Goal: Task Accomplishment & Management: Manage account settings

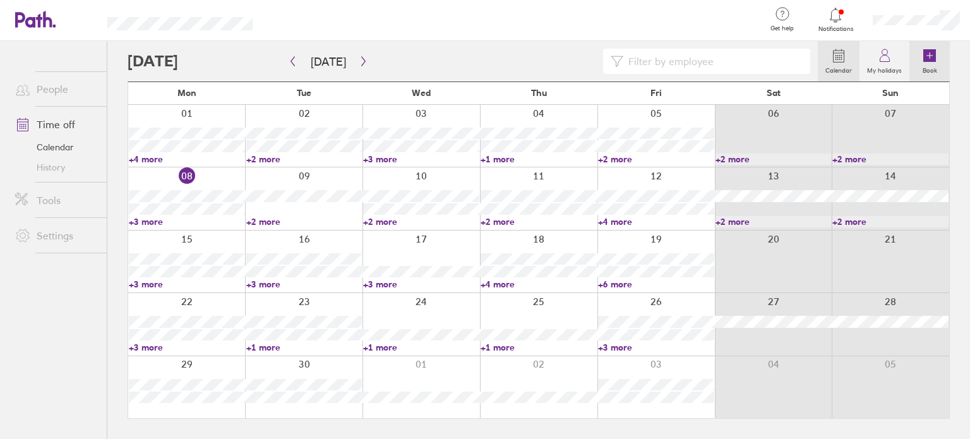
click at [931, 54] on icon at bounding box center [929, 55] width 13 height 13
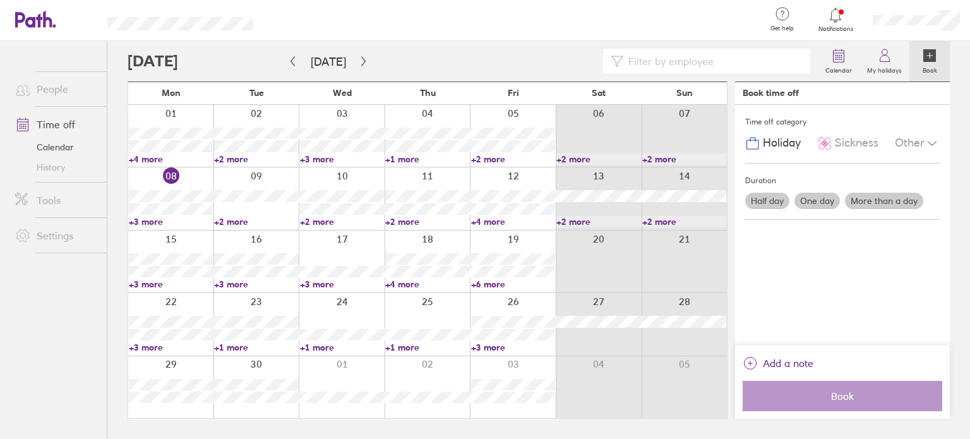
click at [766, 196] on label "Half day" at bounding box center [767, 201] width 44 height 16
click at [0, 0] on input "Half day" at bounding box center [0, 0] width 0 height 0
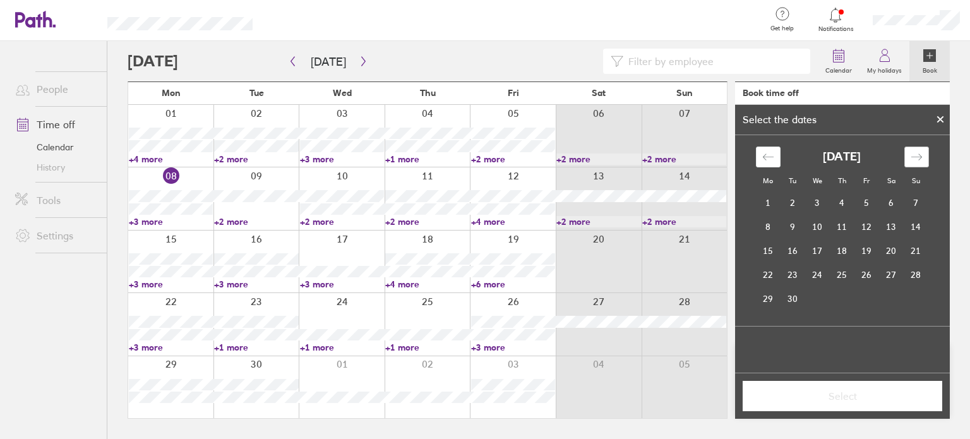
click at [917, 153] on icon "Move forward to switch to the next month." at bounding box center [917, 157] width 12 height 12
click at [842, 229] on td "9" at bounding box center [842, 227] width 25 height 24
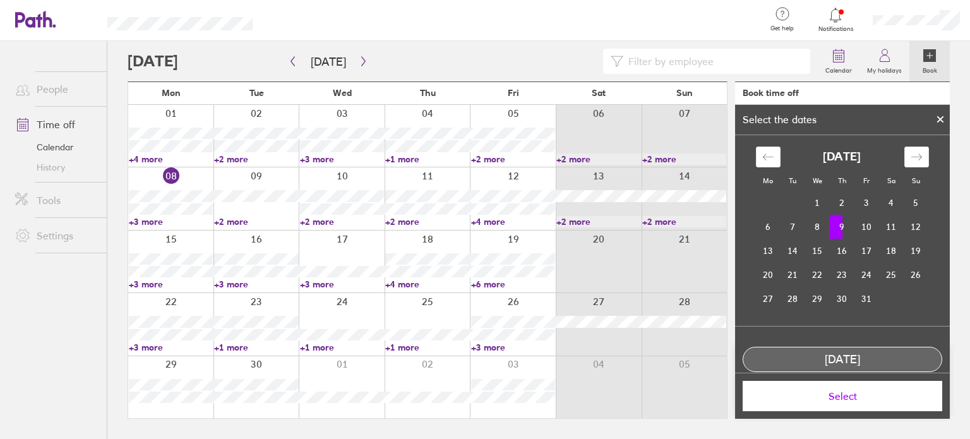
click at [850, 398] on span "Select" at bounding box center [842, 395] width 182 height 11
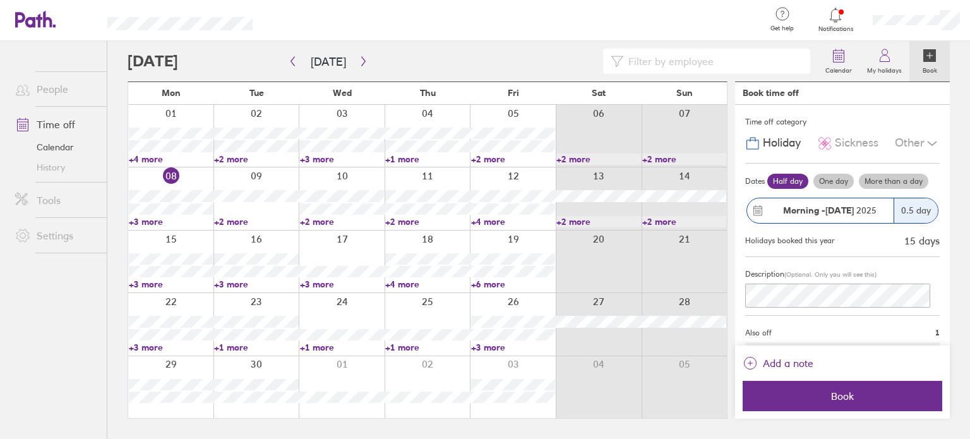
click at [808, 212] on strong "Morning -" at bounding box center [804, 210] width 42 height 11
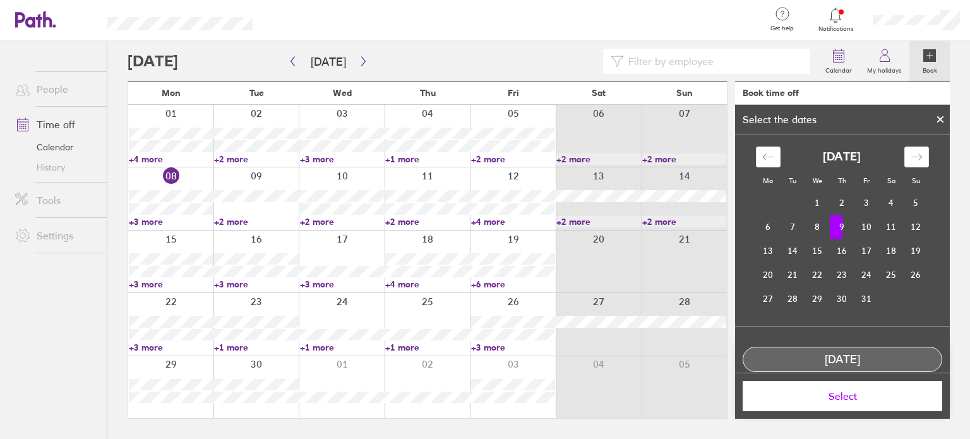
click at [842, 222] on td "9" at bounding box center [842, 227] width 25 height 24
click at [834, 226] on td "9" at bounding box center [842, 227] width 25 height 24
click at [841, 222] on td "9" at bounding box center [842, 227] width 25 height 24
click at [846, 396] on span "Select" at bounding box center [842, 395] width 182 height 11
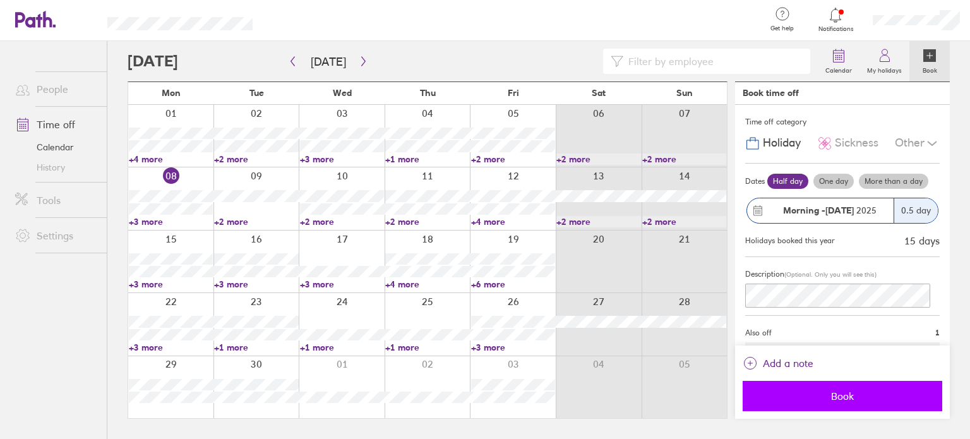
click at [841, 392] on span "Book" at bounding box center [842, 395] width 182 height 11
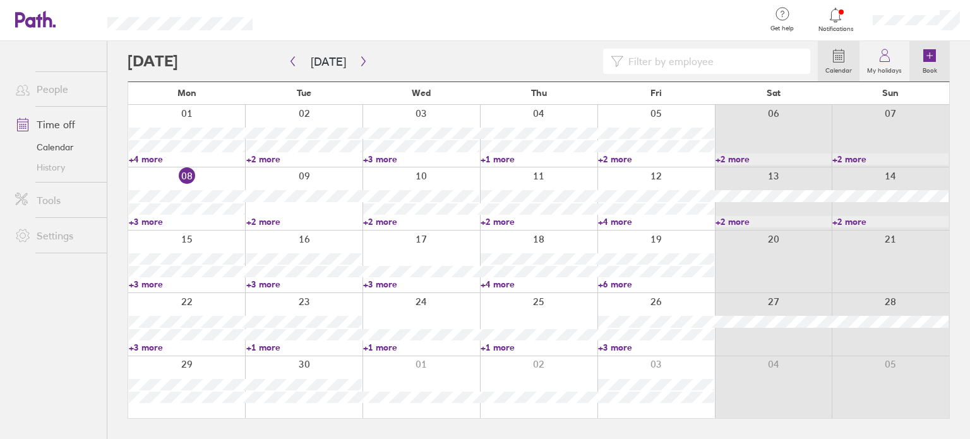
click at [935, 56] on icon at bounding box center [929, 55] width 13 height 13
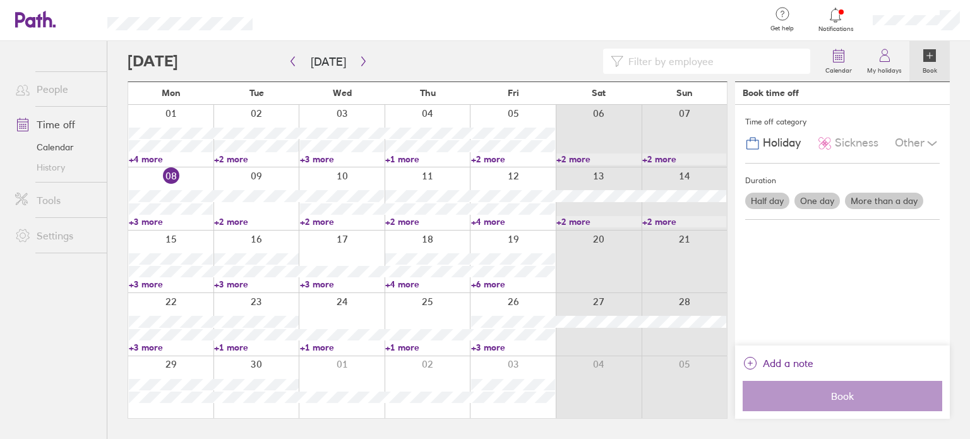
click at [878, 199] on label "More than a day" at bounding box center [884, 201] width 78 height 16
click at [0, 0] on input "More than a day" at bounding box center [0, 0] width 0 height 0
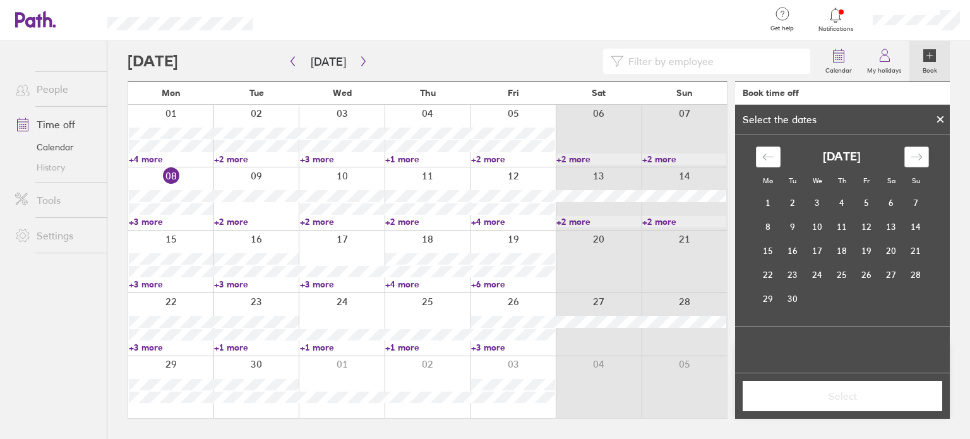
click at [916, 156] on icon "Move forward to switch to the next month." at bounding box center [917, 157] width 12 height 12
click at [815, 275] on td "24" at bounding box center [817, 275] width 25 height 24
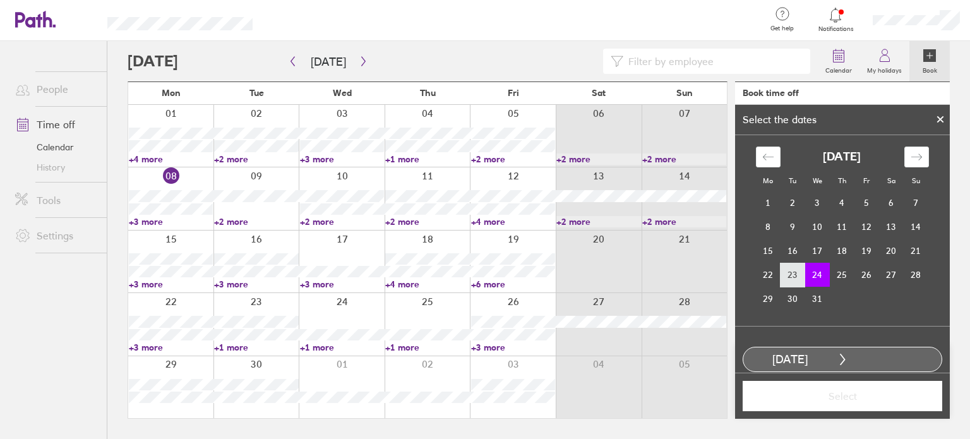
click at [788, 273] on td "23" at bounding box center [793, 275] width 25 height 24
click at [766, 251] on td "15" at bounding box center [768, 251] width 25 height 24
click at [811, 271] on td "24" at bounding box center [817, 275] width 25 height 24
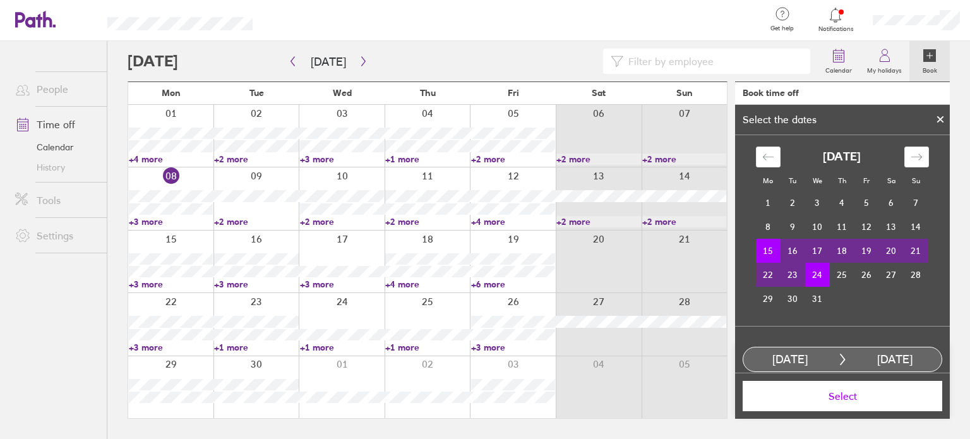
click at [845, 400] on span "Select" at bounding box center [842, 395] width 182 height 11
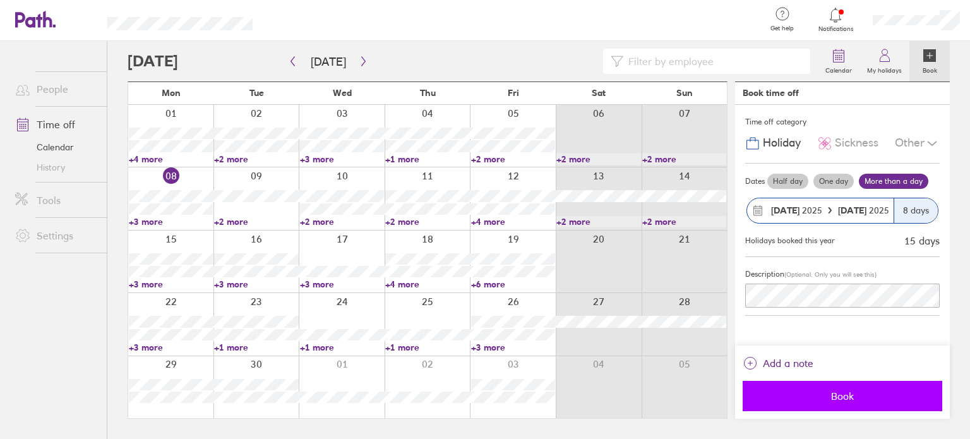
click at [837, 398] on span "Book" at bounding box center [842, 395] width 182 height 11
